Goal: Task Accomplishment & Management: Use online tool/utility

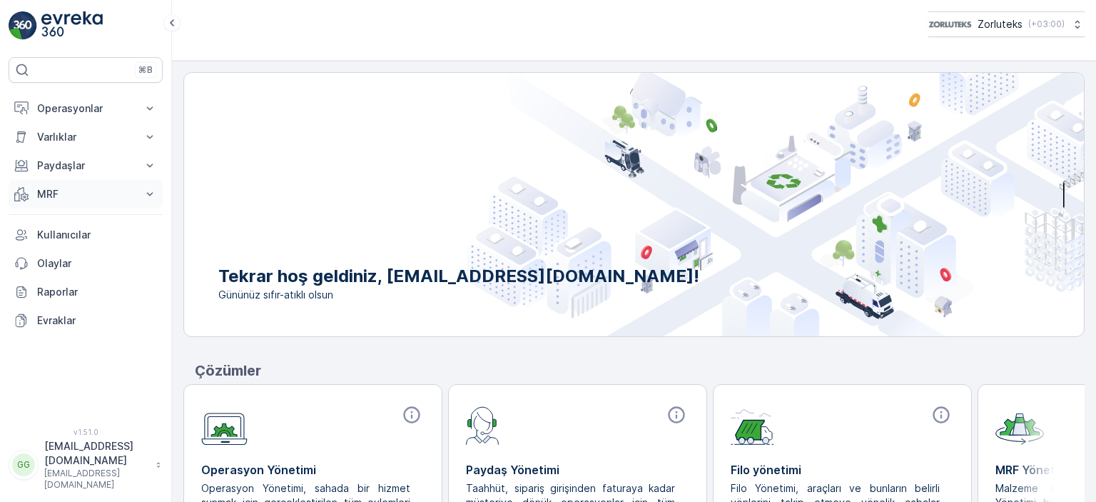
click at [86, 196] on p "MRF" at bounding box center [85, 194] width 97 height 14
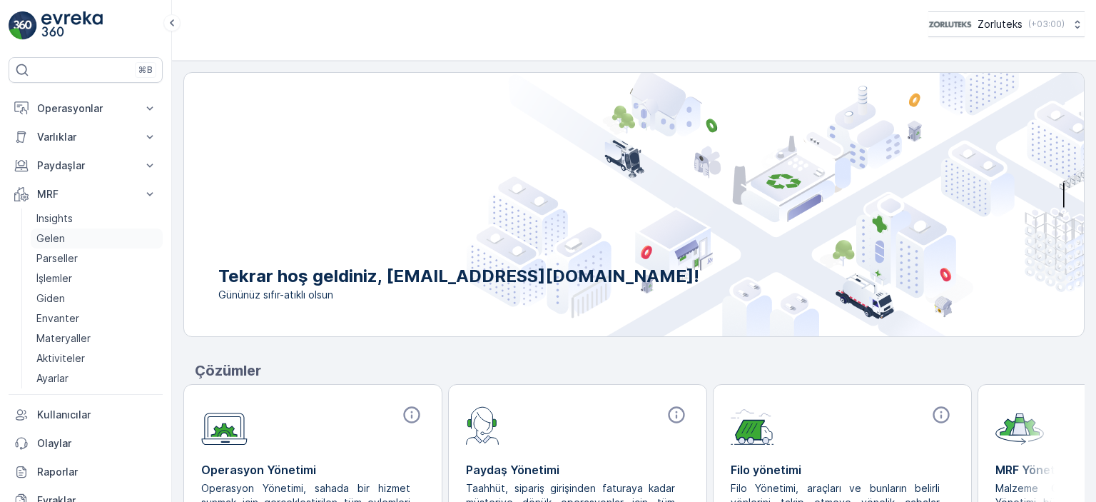
click at [61, 239] on p "Gelen" at bounding box center [50, 238] width 29 height 14
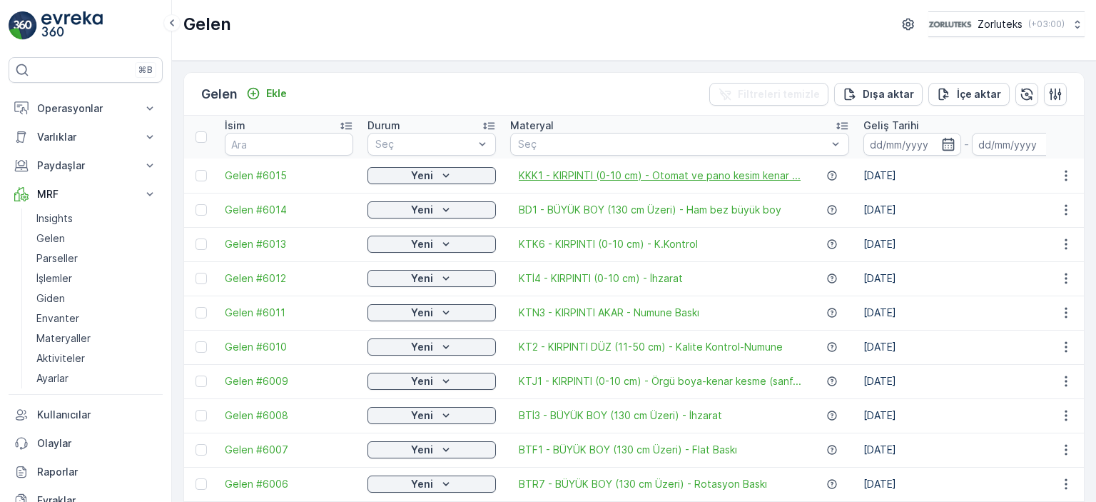
click at [587, 176] on span "KKK1 - KIRPINTI (0-10 cm) - Otomat ve pano kesim kenar ..." at bounding box center [660, 175] width 282 height 14
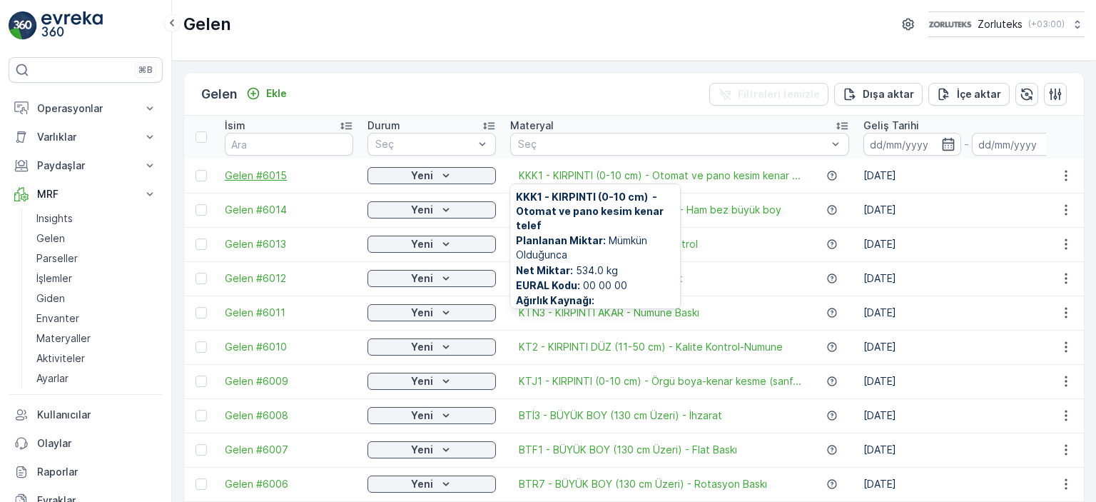
click at [245, 175] on span "Gelen #6015" at bounding box center [289, 175] width 128 height 14
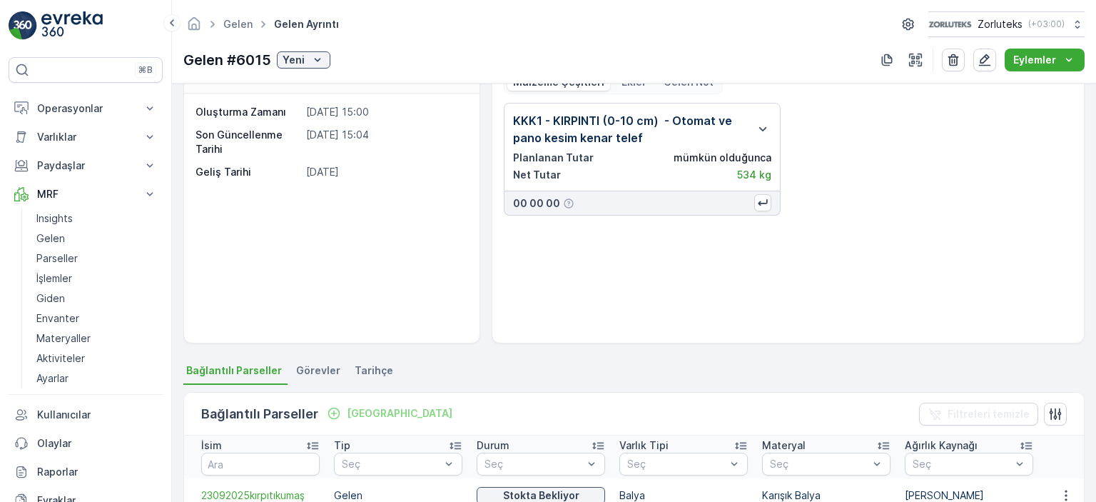
scroll to position [71, 0]
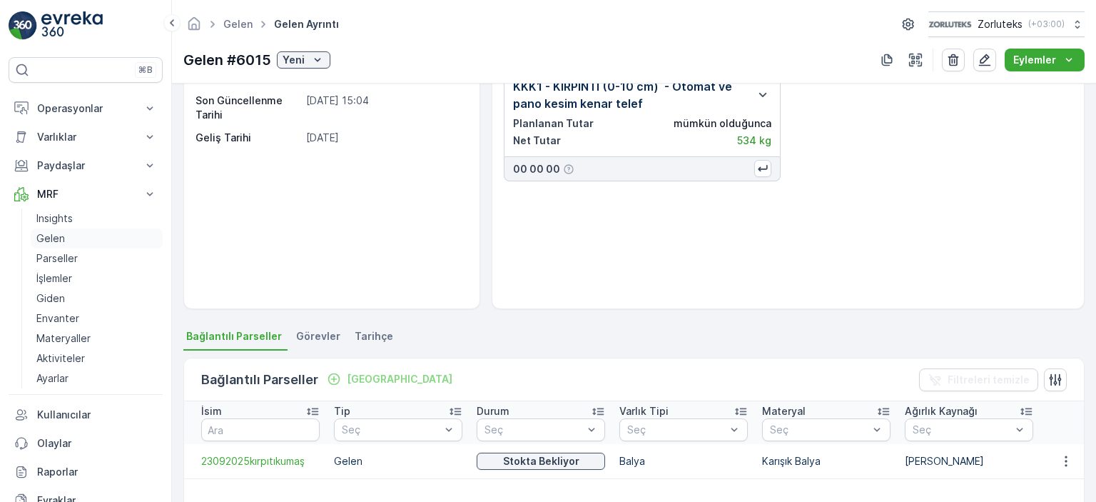
click at [56, 241] on p "Gelen" at bounding box center [50, 238] width 29 height 14
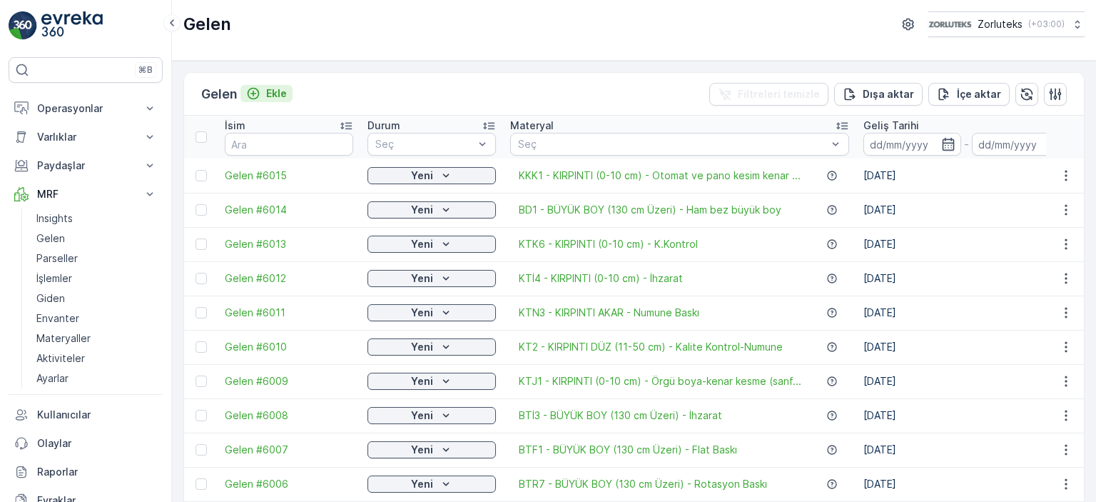
click at [271, 88] on p "Ekle" at bounding box center [276, 93] width 21 height 14
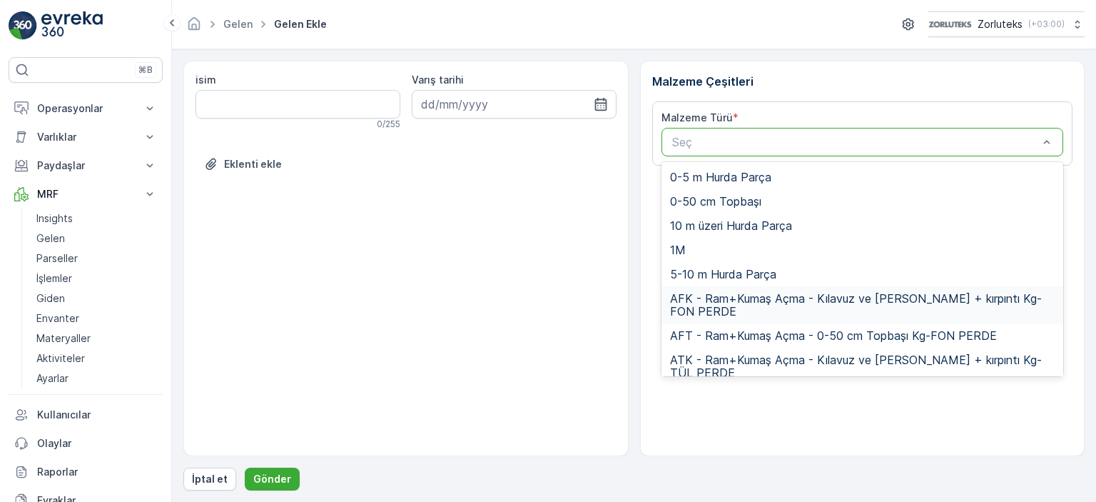
scroll to position [143, 0]
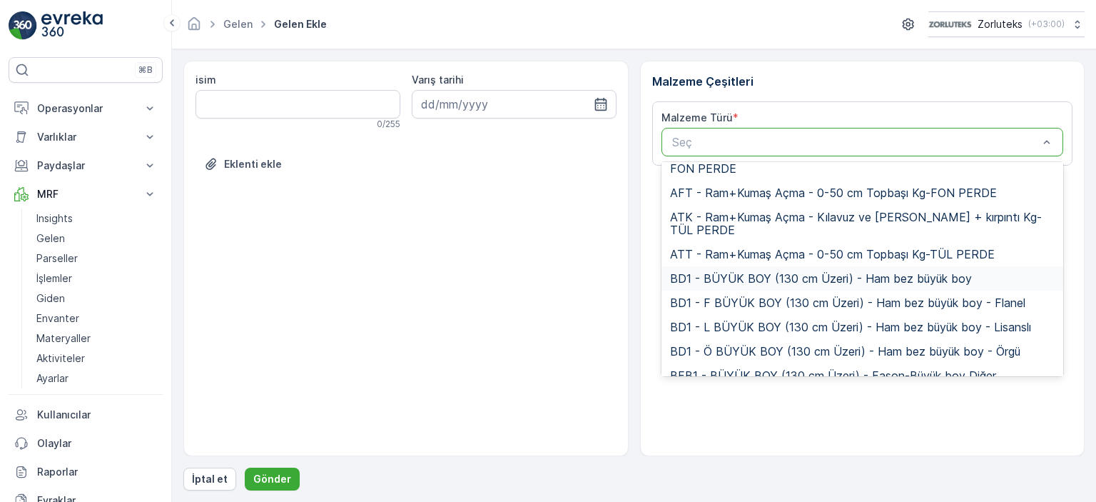
click at [714, 272] on span "BD1 - BÜYÜK BOY (130 cm Üzeri) - Ham bez büyük boy" at bounding box center [821, 278] width 302 height 13
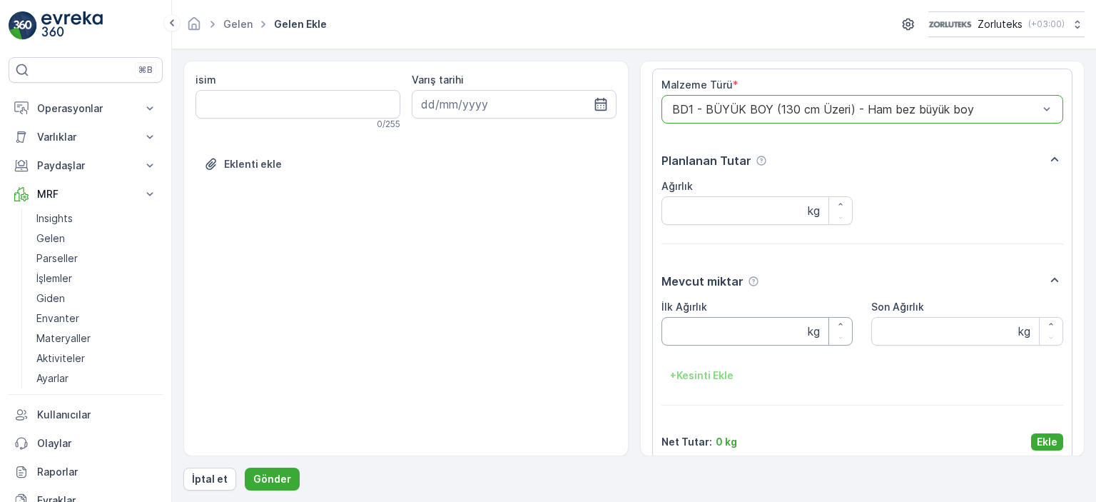
scroll to position [48, 0]
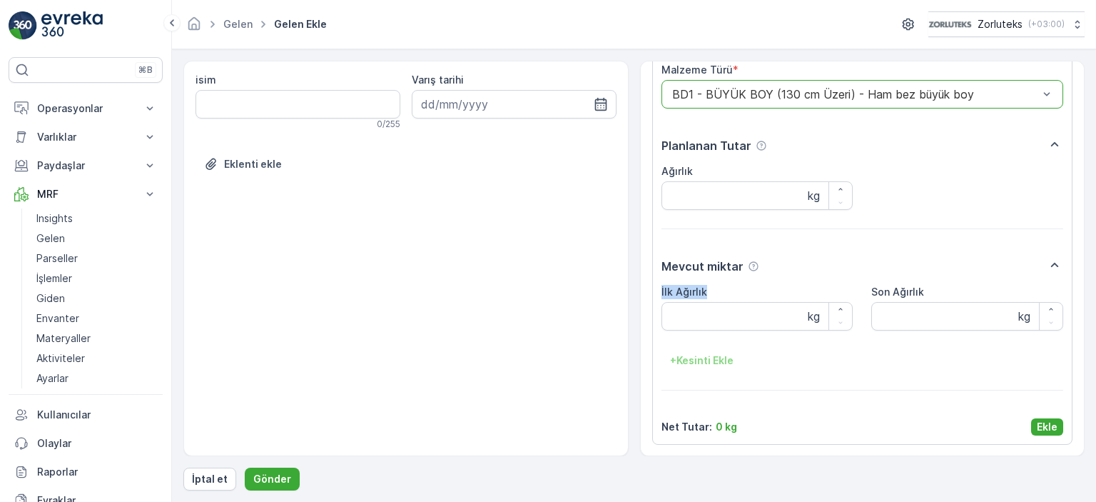
drag, startPoint x: 708, startPoint y: 292, endPoint x: 656, endPoint y: 291, distance: 51.4
click at [656, 291] on div "Malzeme Türü * option BD1 - BÜYÜK BOY (130 cm Üzeri) - Ham bez büyük boy, selec…" at bounding box center [862, 249] width 421 height 391
click at [41, 239] on p "Gelen" at bounding box center [50, 238] width 29 height 14
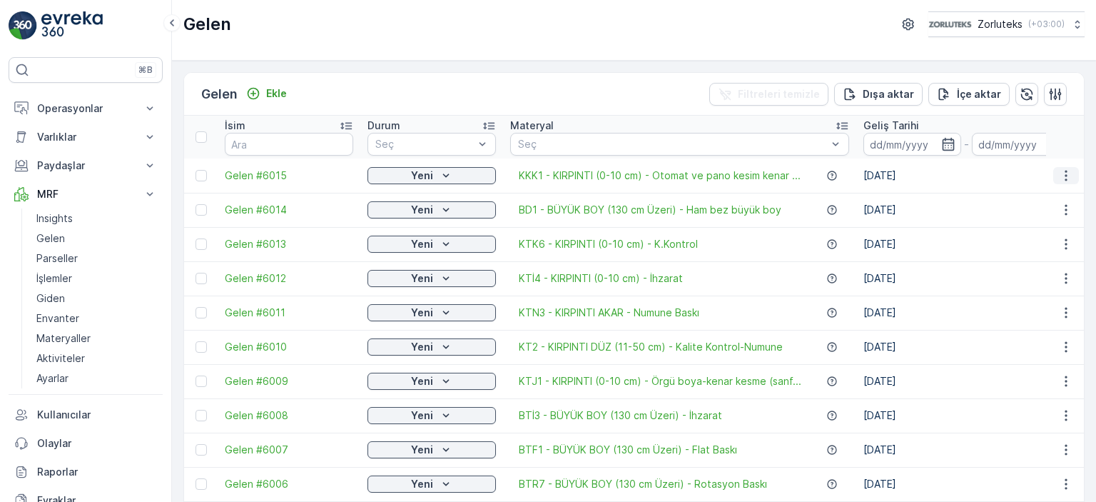
click at [1065, 171] on icon "button" at bounding box center [1066, 175] width 2 height 11
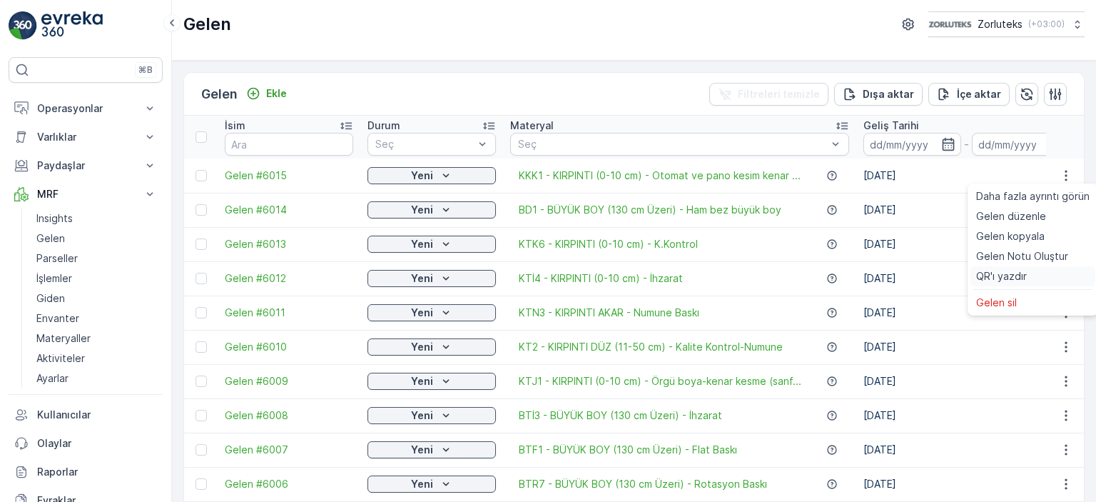
click at [1015, 277] on span "QR'ı yazdır" at bounding box center [1001, 276] width 51 height 14
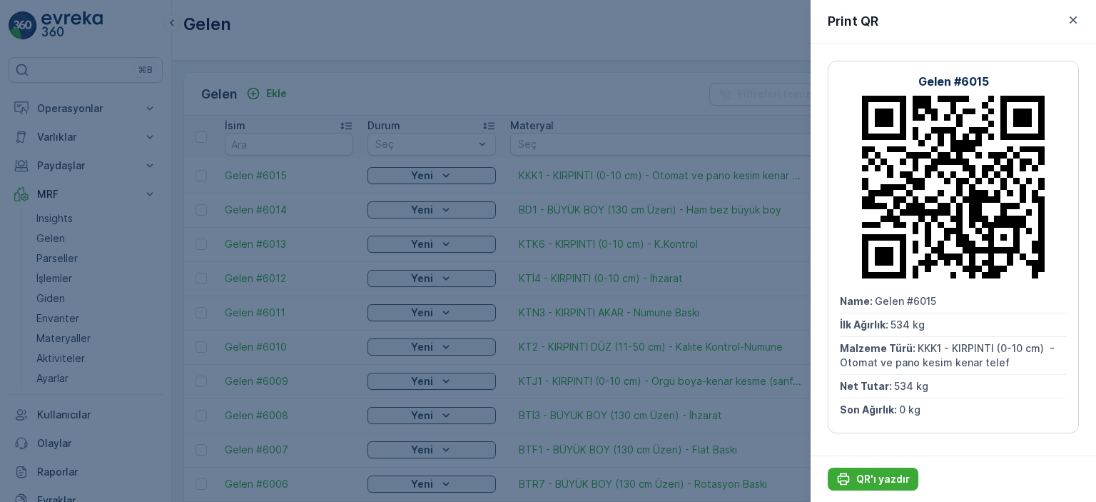
click at [156, 193] on div at bounding box center [548, 251] width 1096 height 502
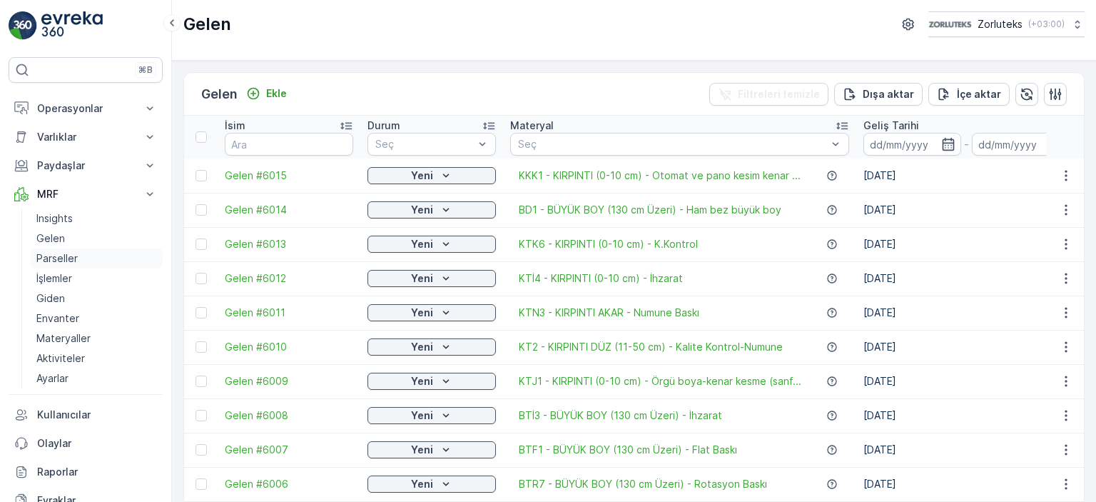
click at [55, 262] on p "Parseller" at bounding box center [56, 258] width 41 height 14
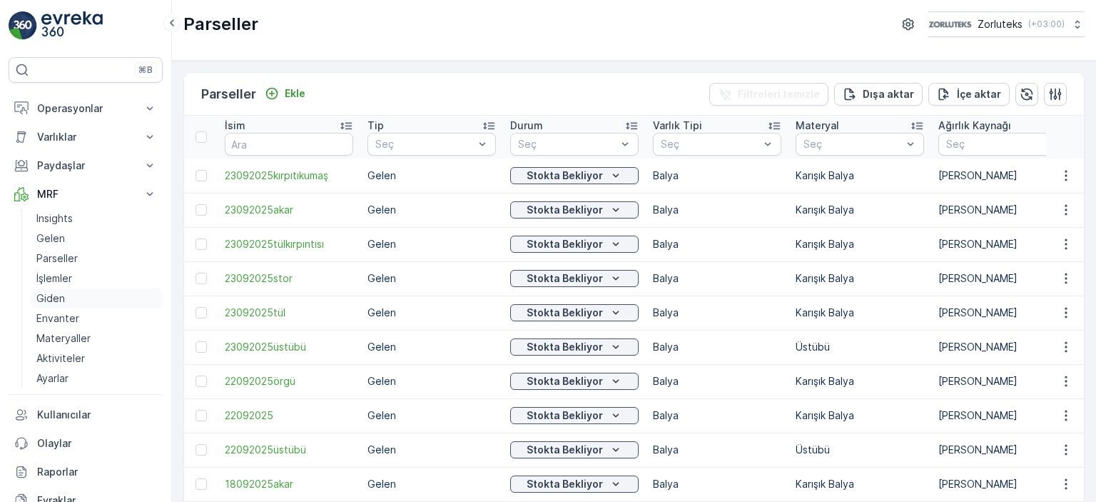
click at [59, 301] on p "Giden" at bounding box center [50, 298] width 29 height 14
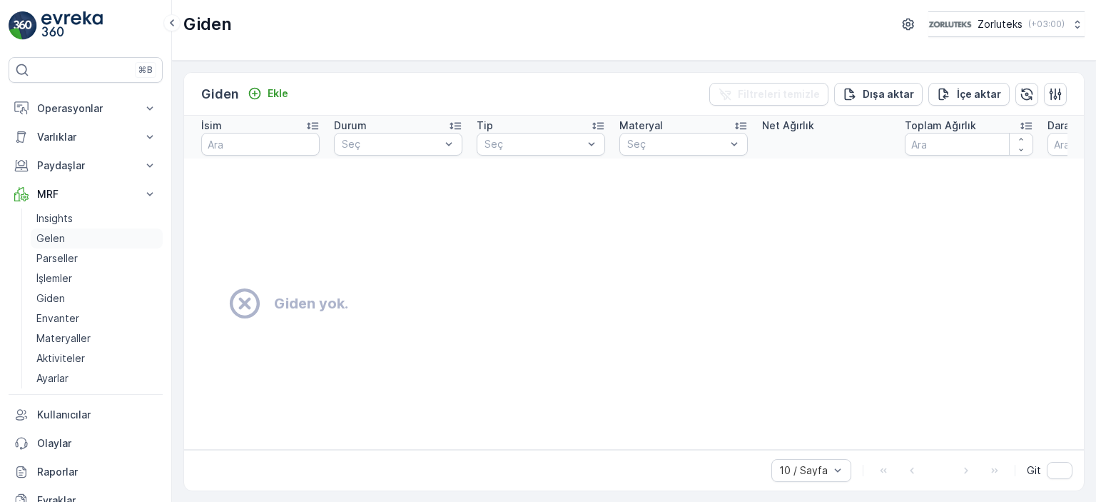
click at [57, 235] on p "Gelen" at bounding box center [50, 238] width 29 height 14
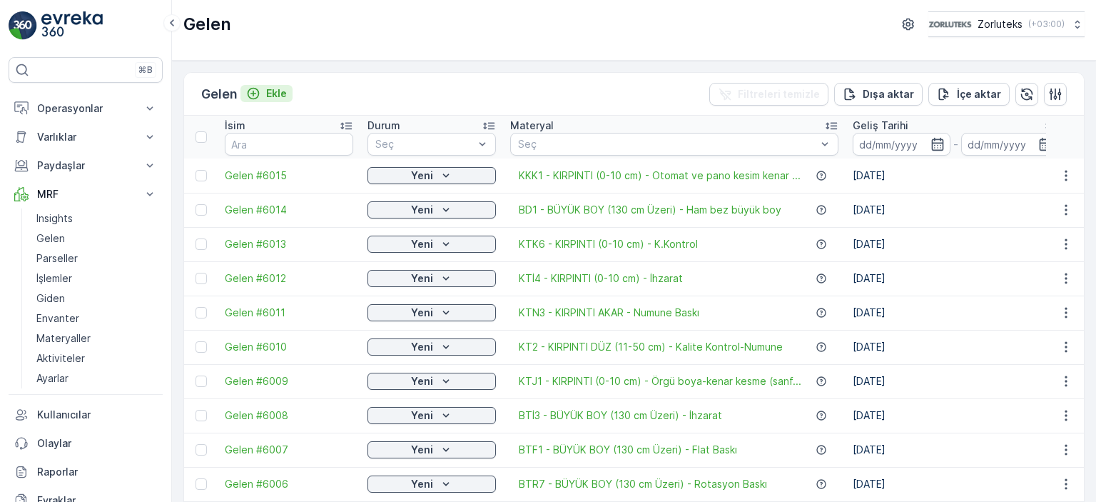
click at [272, 93] on p "Ekle" at bounding box center [276, 93] width 21 height 14
